Goal: Book appointment/travel/reservation

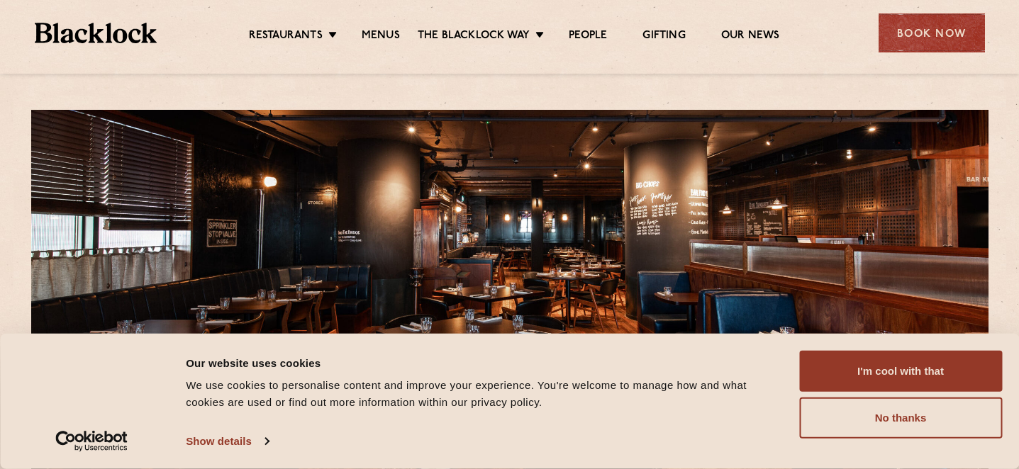
click at [769, 282] on div at bounding box center [509, 310] width 957 height 401
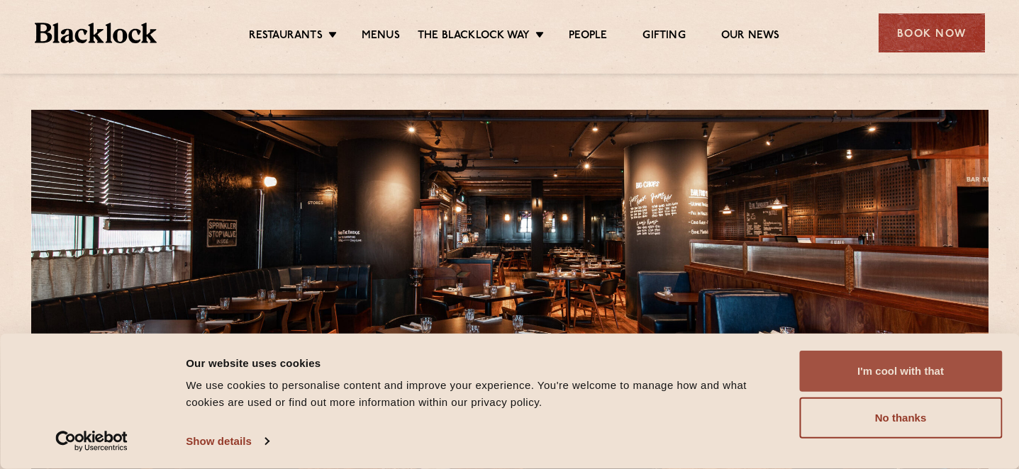
click at [898, 358] on button "I'm cool with that" at bounding box center [900, 371] width 203 height 41
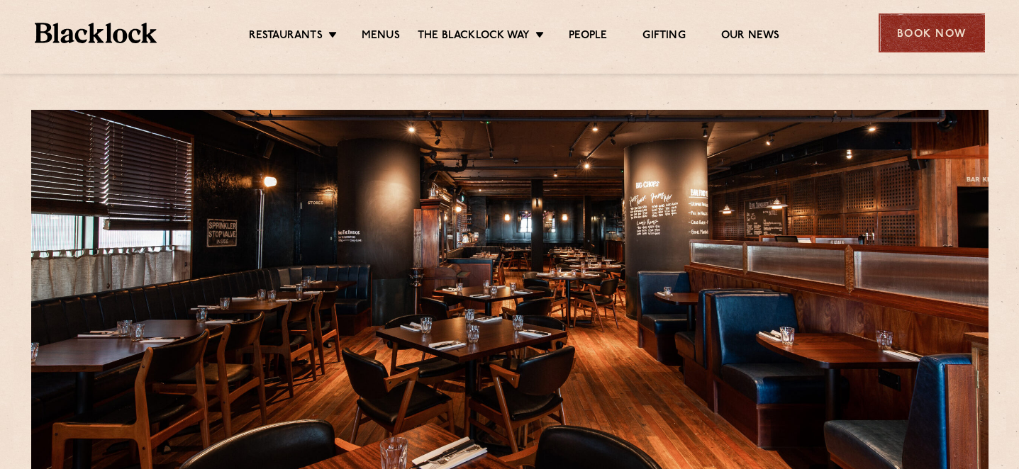
click at [929, 33] on div "Book Now" at bounding box center [932, 32] width 106 height 39
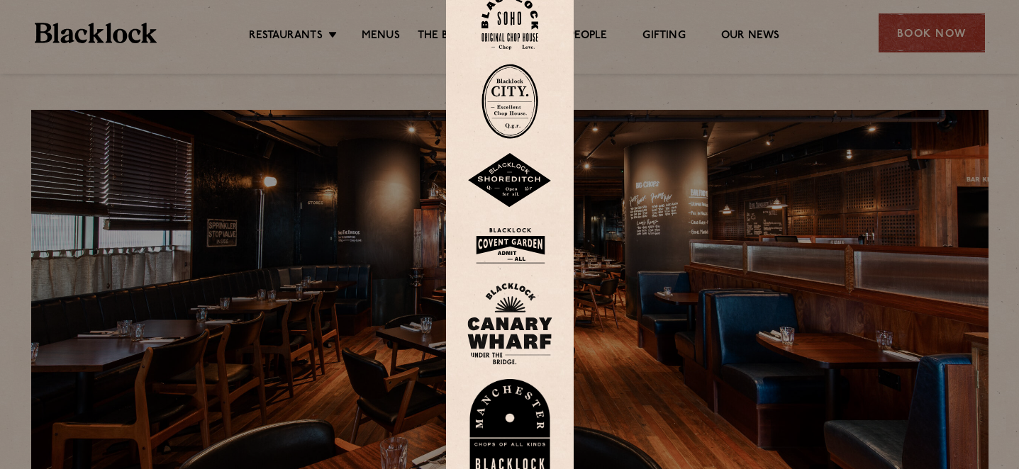
click at [610, 170] on div at bounding box center [509, 234] width 1019 height 469
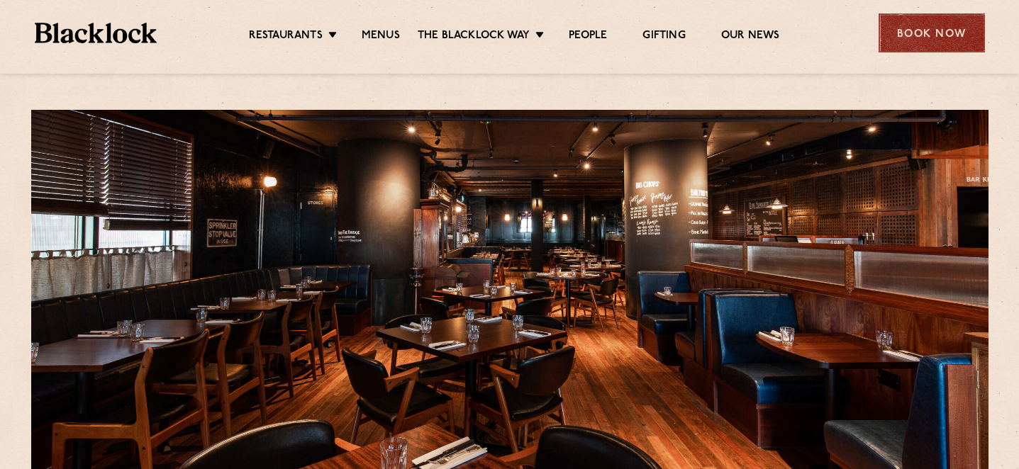
click at [933, 30] on div "Book Now" at bounding box center [932, 32] width 106 height 39
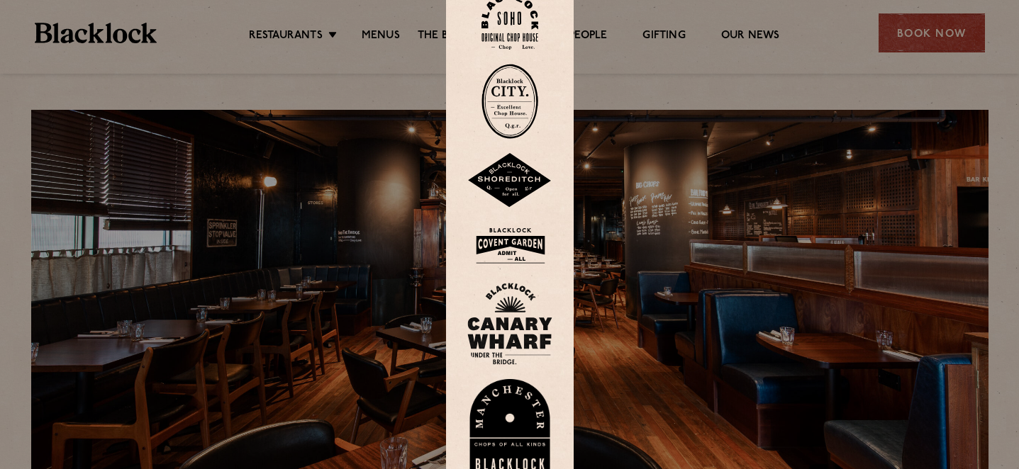
click at [508, 329] on img at bounding box center [509, 324] width 85 height 82
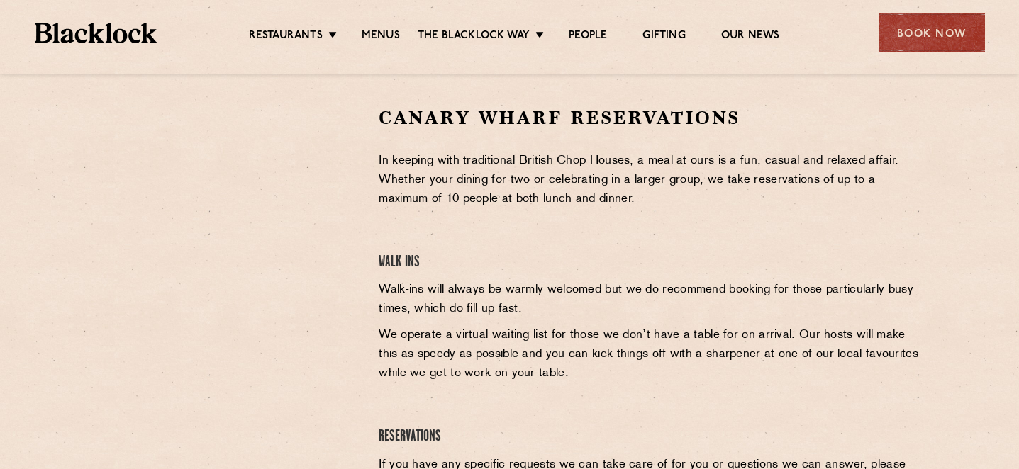
scroll to position [460, 0]
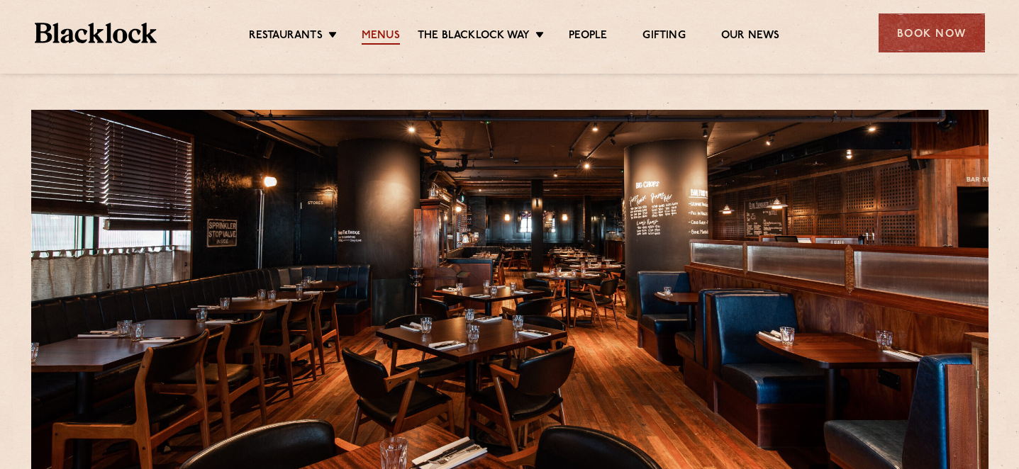
click at [380, 38] on link "Menus" at bounding box center [381, 37] width 38 height 16
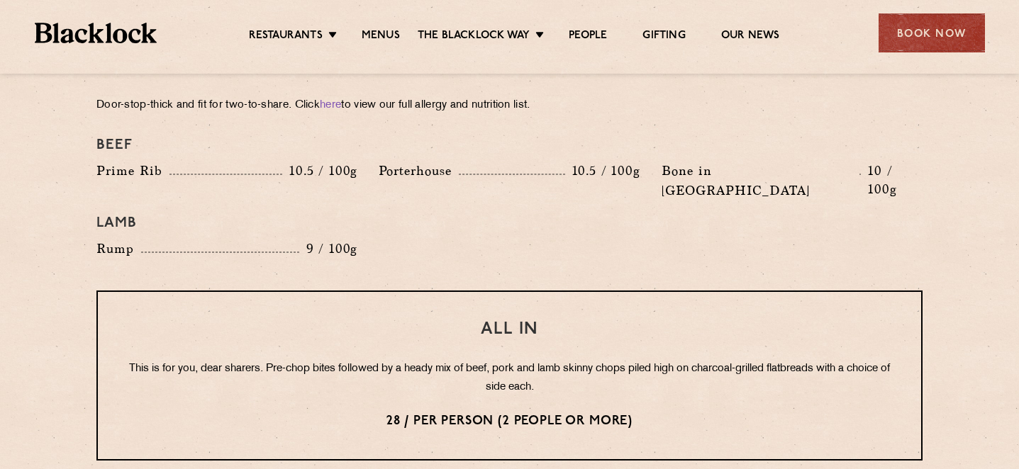
scroll to position [1591, 0]
